Goal: Transaction & Acquisition: Purchase product/service

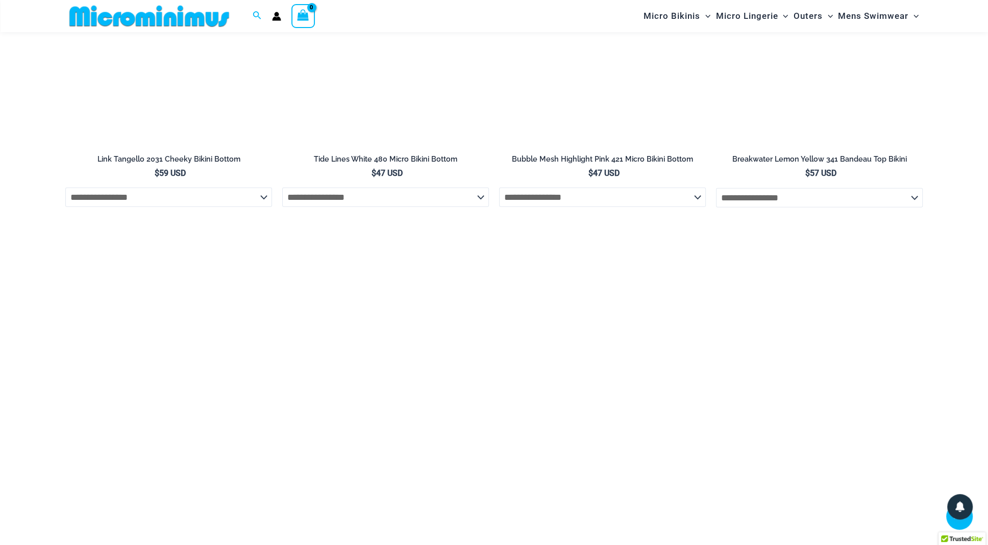
scroll to position [3076, 0]
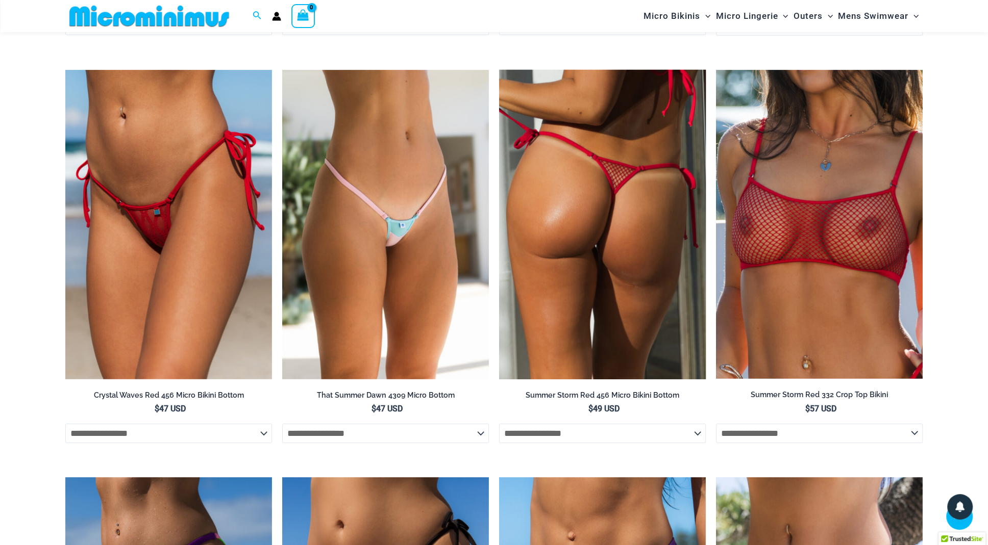
click at [629, 265] on img at bounding box center [602, 225] width 207 height 310
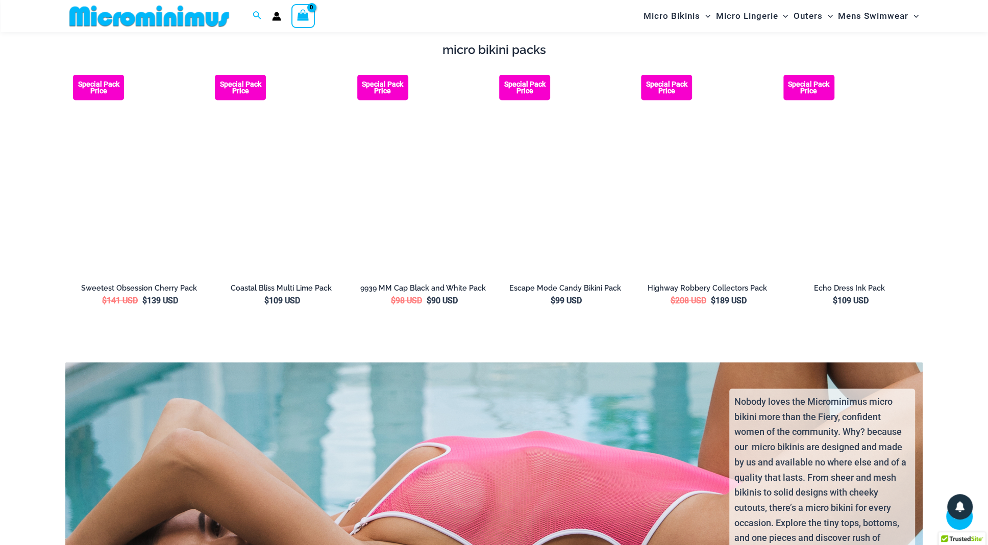
scroll to position [1775, 0]
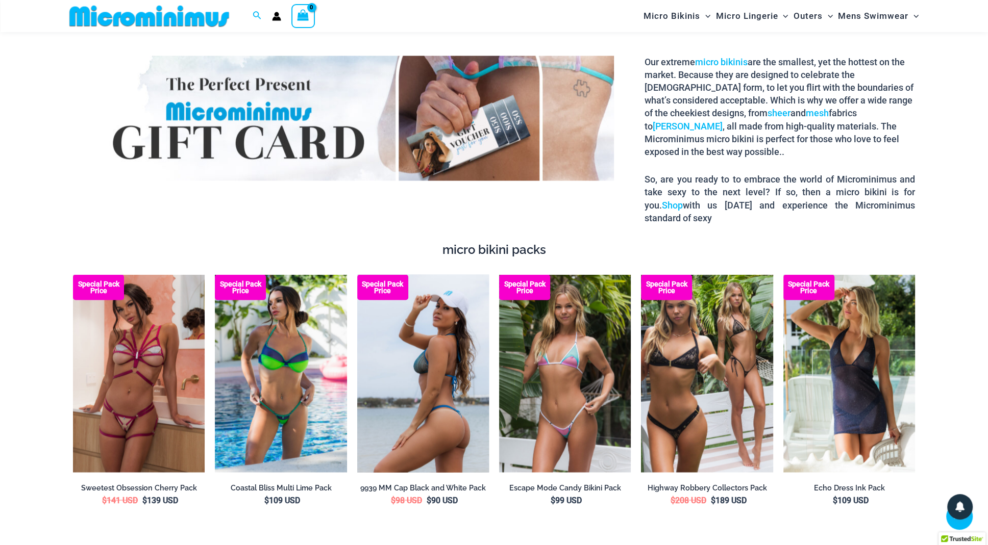
click at [427, 316] on img at bounding box center [423, 374] width 132 height 198
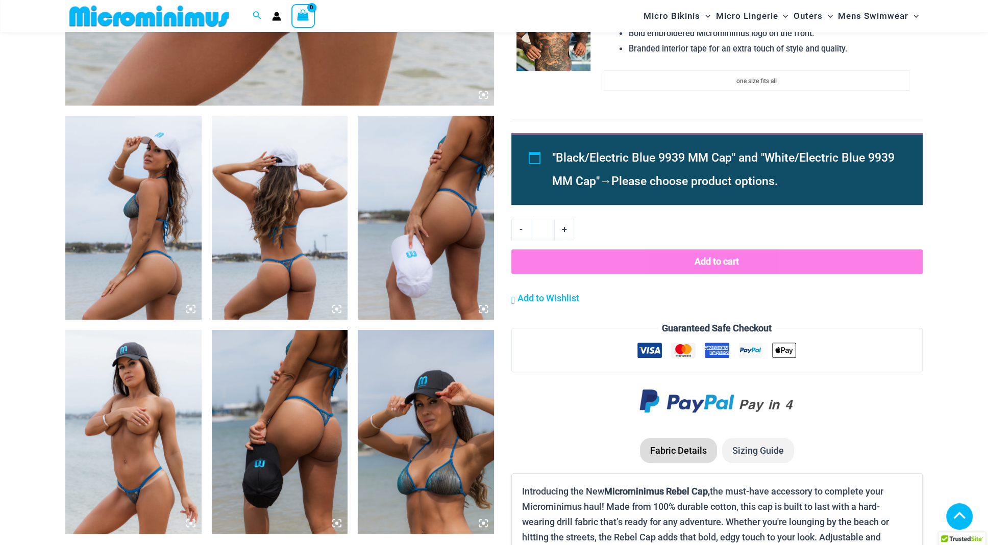
scroll to position [638, 0]
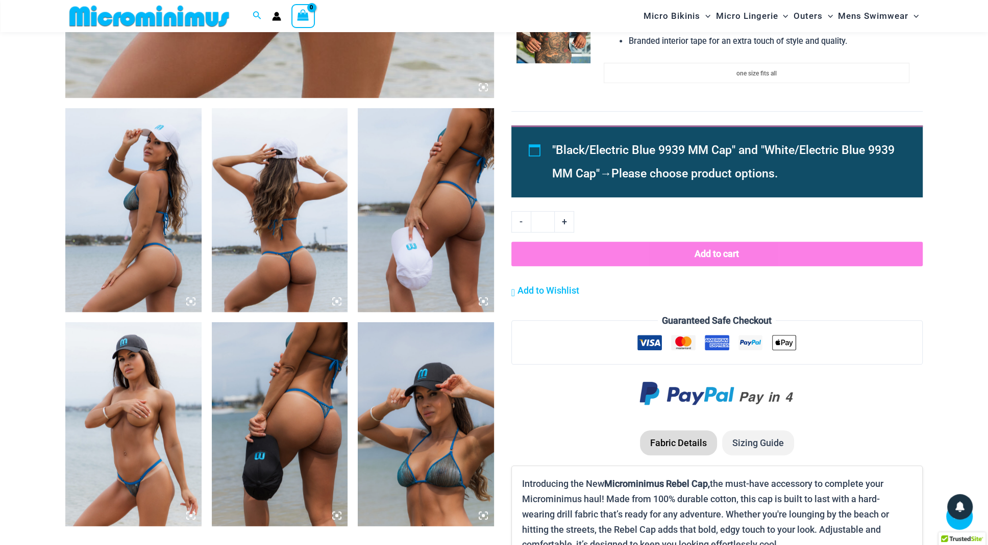
click at [131, 404] on img at bounding box center [133, 424] width 136 height 204
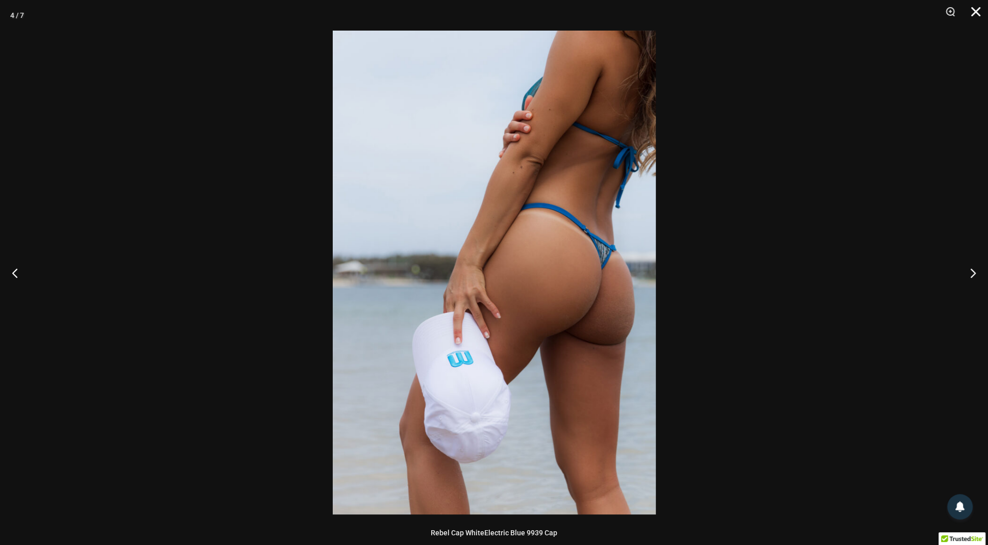
click at [984, 10] on button "Close" at bounding box center [972, 15] width 26 height 31
